Goal: Information Seeking & Learning: Stay updated

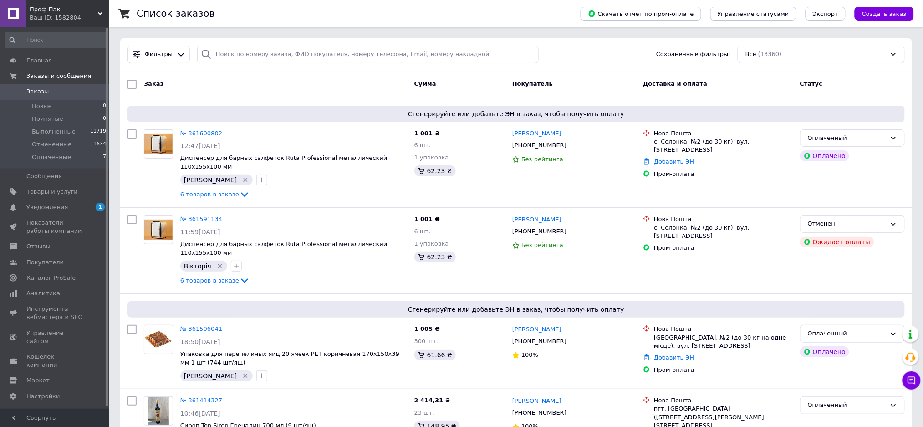
scroll to position [1417, 0]
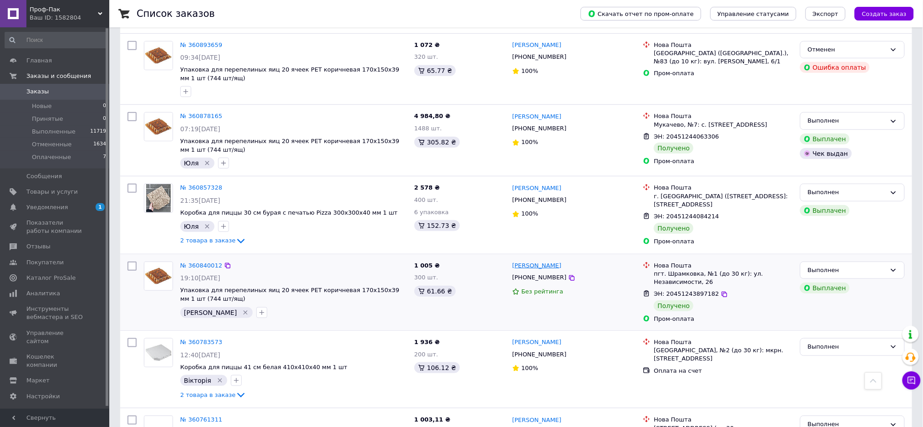
drag, startPoint x: 567, startPoint y: 214, endPoint x: 512, endPoint y: 214, distance: 54.6
click at [512, 260] on div "[PERSON_NAME]" at bounding box center [573, 265] width 125 height 10
copy link "[PERSON_NAME]"
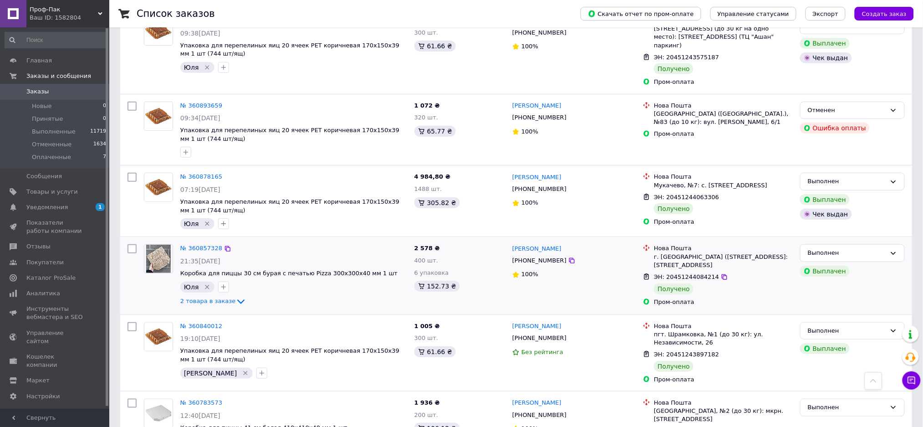
drag, startPoint x: 561, startPoint y: 194, endPoint x: 511, endPoint y: 196, distance: 50.1
click at [511, 243] on div "[PERSON_NAME]" at bounding box center [573, 248] width 125 height 10
copy link "[PERSON_NAME]"
click at [39, 211] on link "Уведомления 1 0" at bounding box center [56, 206] width 112 height 15
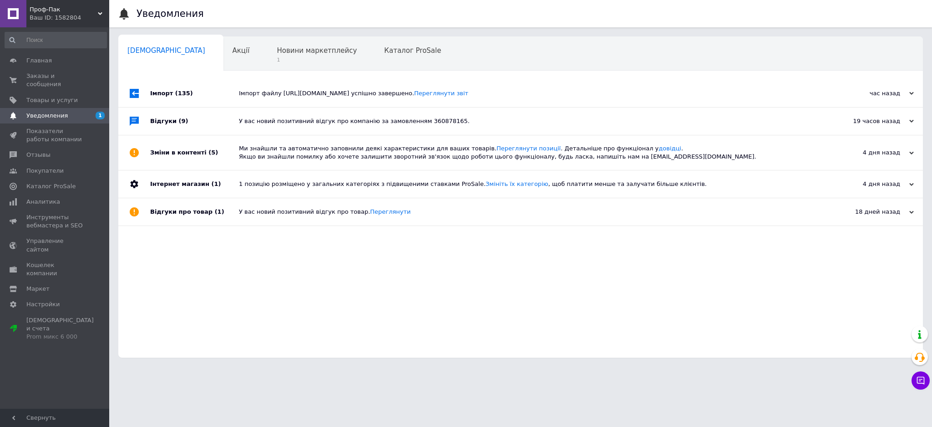
click at [375, 93] on div "Імпорт файлу [URL][DOMAIN_NAME] успішно завершено. Переглянути звіт" at bounding box center [531, 93] width 584 height 8
click at [277, 67] on div "Новини маркетплейсу 1" at bounding box center [321, 54] width 107 height 35
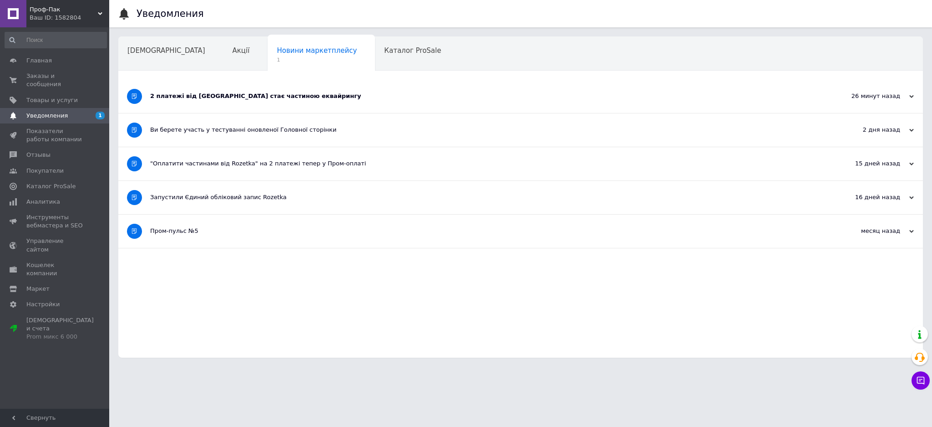
click at [194, 97] on div "2 платежі від [GEOGRAPHIC_DATA] стає частиною еквайрингу" at bounding box center [486, 96] width 673 height 8
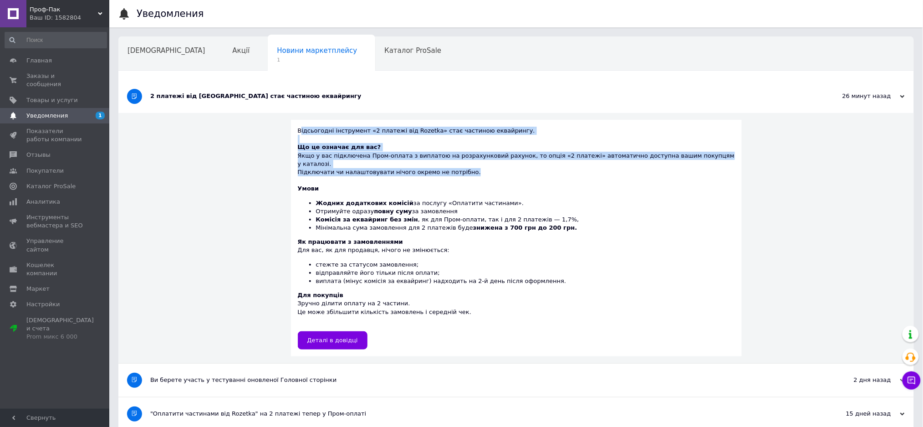
drag, startPoint x: 315, startPoint y: 131, endPoint x: 468, endPoint y: 168, distance: 157.9
click at [506, 167] on div "Відсьогодні інструмент «2 платежі від Rozetka» стає частиною еквайрингу. Що це …" at bounding box center [516, 238] width 437 height 223
click at [430, 176] on div at bounding box center [516, 180] width 437 height 8
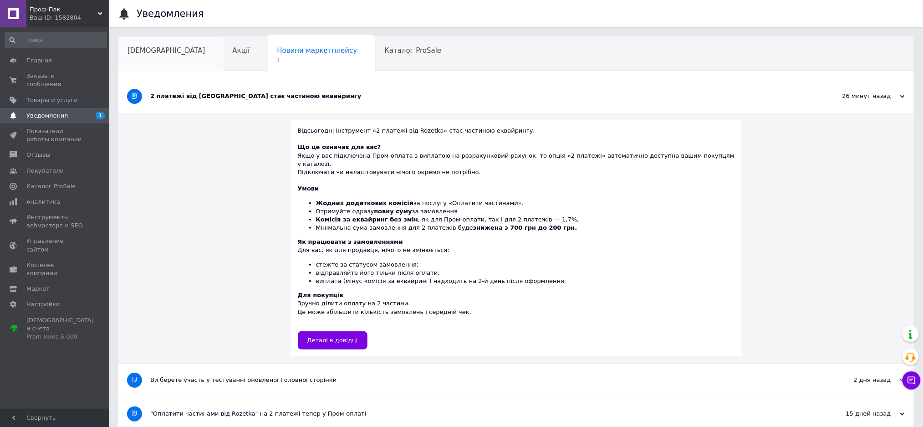
click at [174, 58] on div "[DEMOGRAPHIC_DATA]" at bounding box center [170, 54] width 105 height 35
